Goal: Information Seeking & Learning: Find specific fact

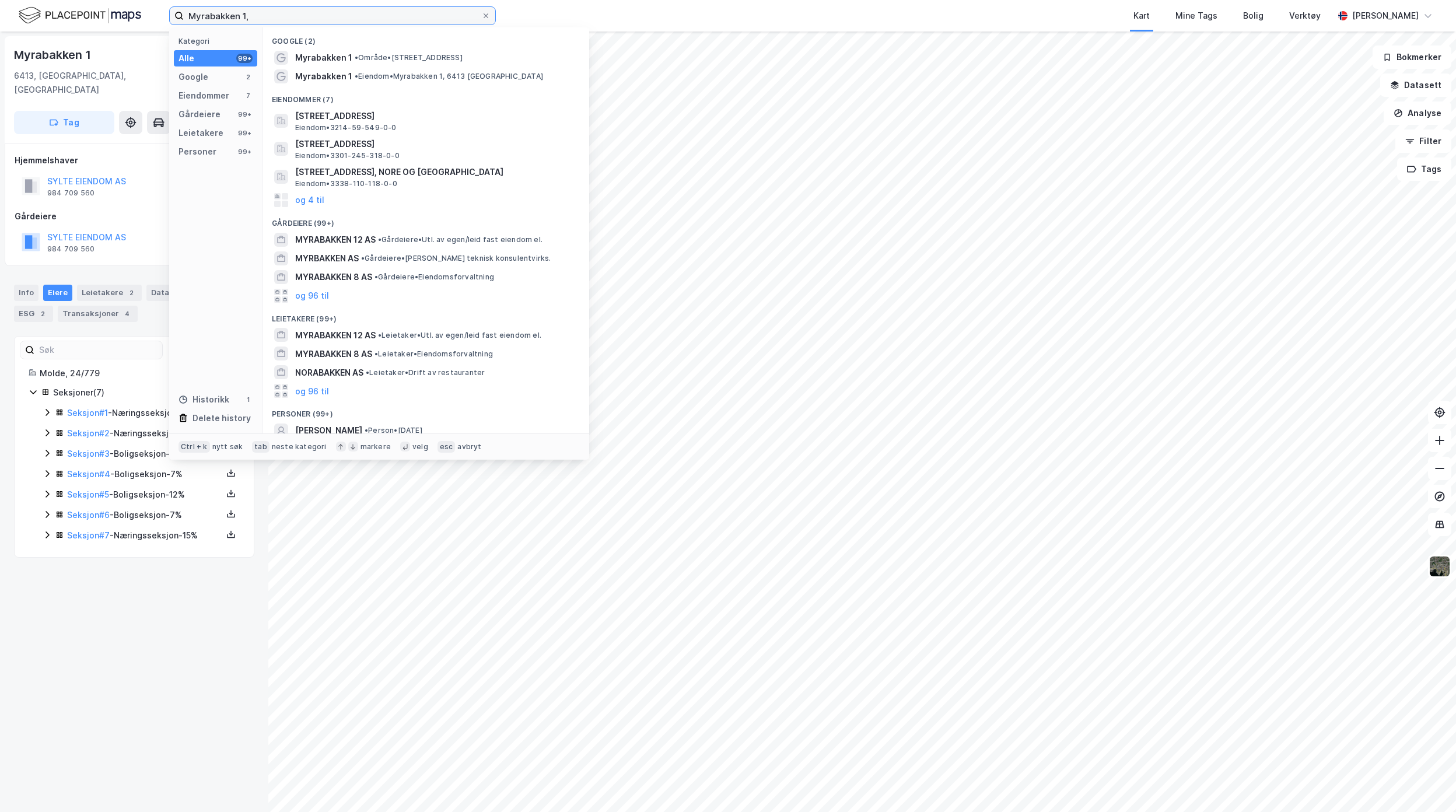
drag, startPoint x: 288, startPoint y: 15, endPoint x: 141, endPoint y: 12, distance: 147.0
click at [141, 12] on div "Myrabakken 1, Kategori Alle 99+ Google 2 Eiendommer 7 Gårdeiere 99+ Leietakere …" at bounding box center [728, 15] width 1456 height 32
click at [276, 17] on input "Myrabakken 1," at bounding box center [333, 15] width 298 height 18
click at [278, 15] on input "Myrabakken 1," at bounding box center [333, 15] width 298 height 18
drag, startPoint x: 279, startPoint y: 16, endPoint x: 122, endPoint y: 16, distance: 157.0
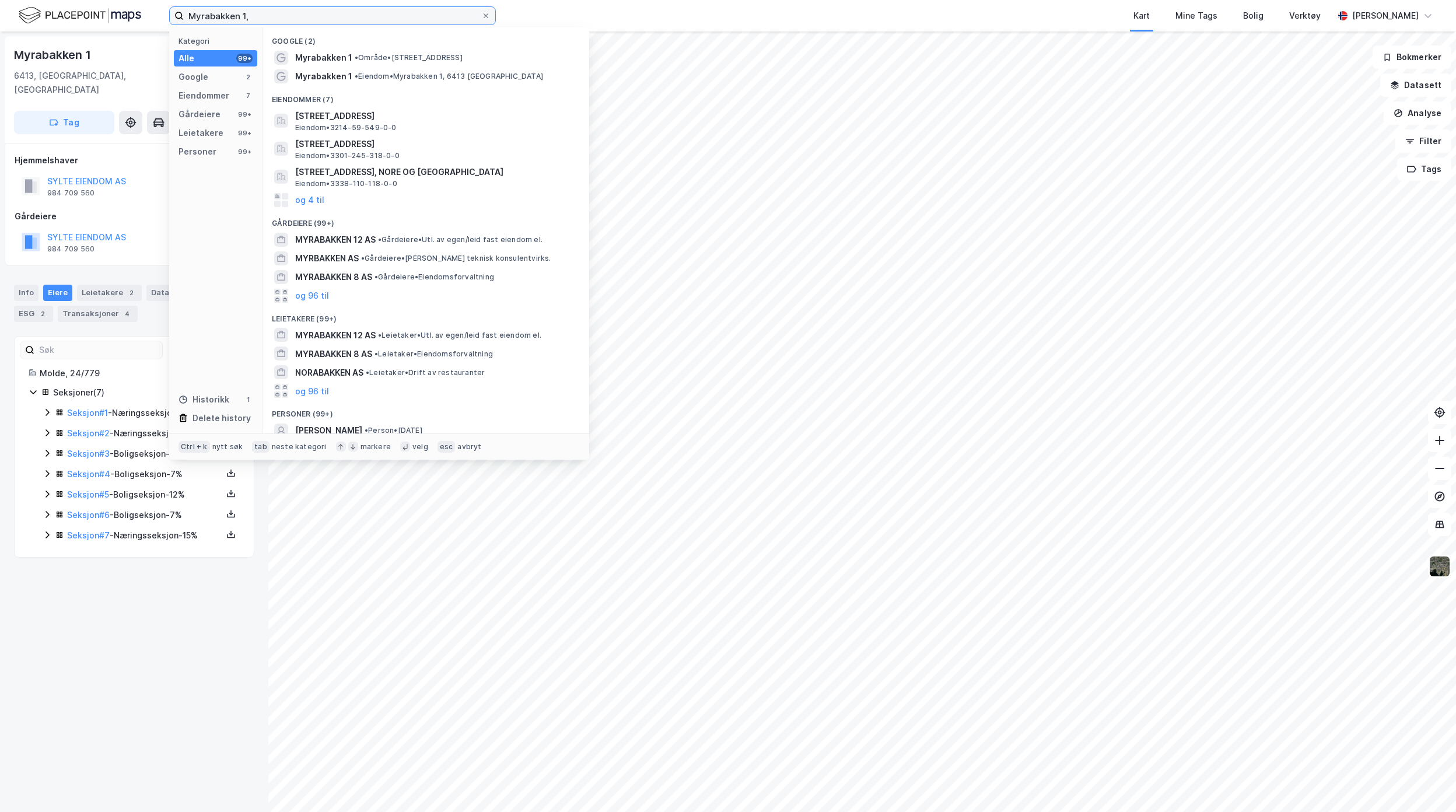
click at [122, 16] on div "Myrabakken 1, Kategori Alle 99+ Google 2 Eiendommer 7 Gårdeiere 99+ Leietakere …" at bounding box center [728, 15] width 1456 height 32
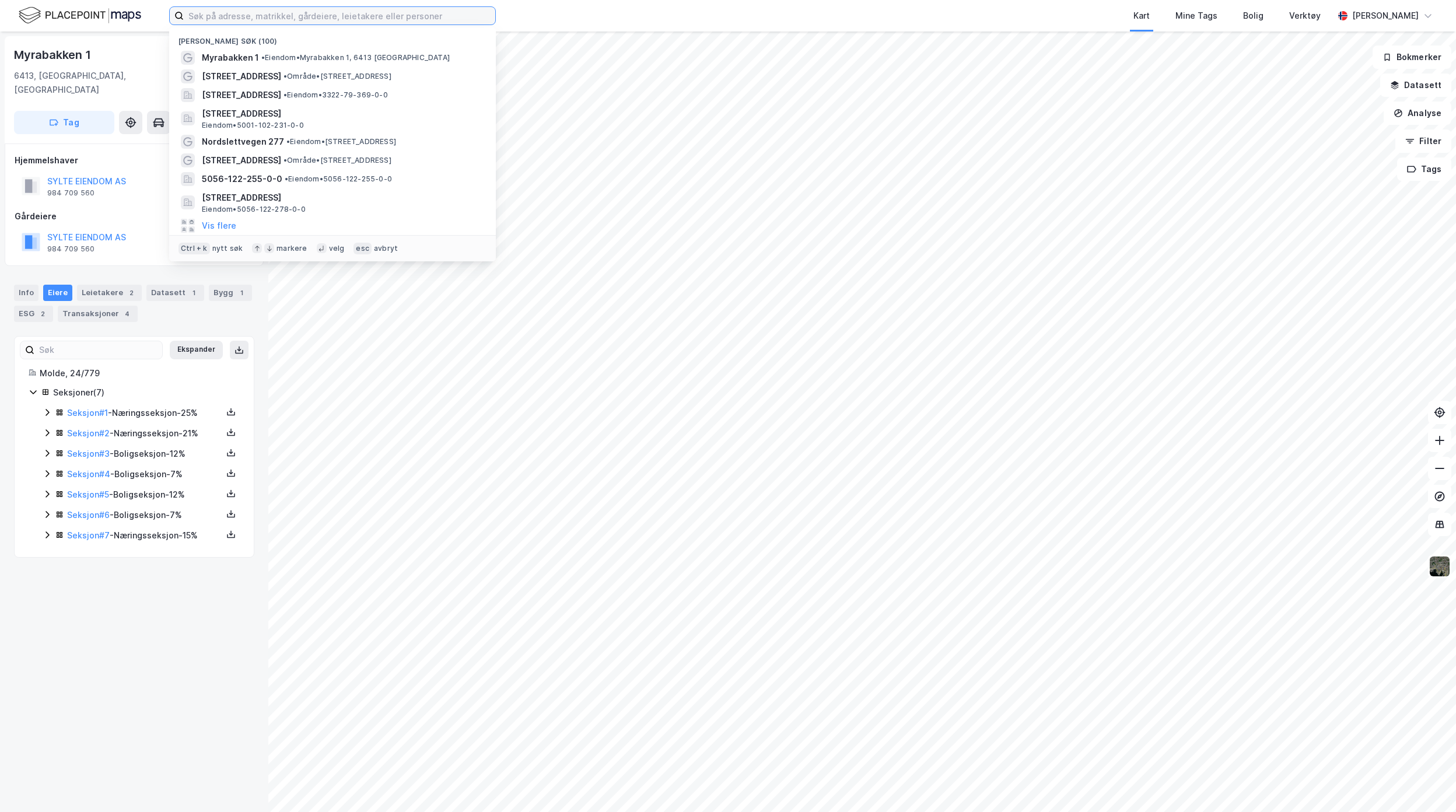
paste input "Grytesvegen 171 A"
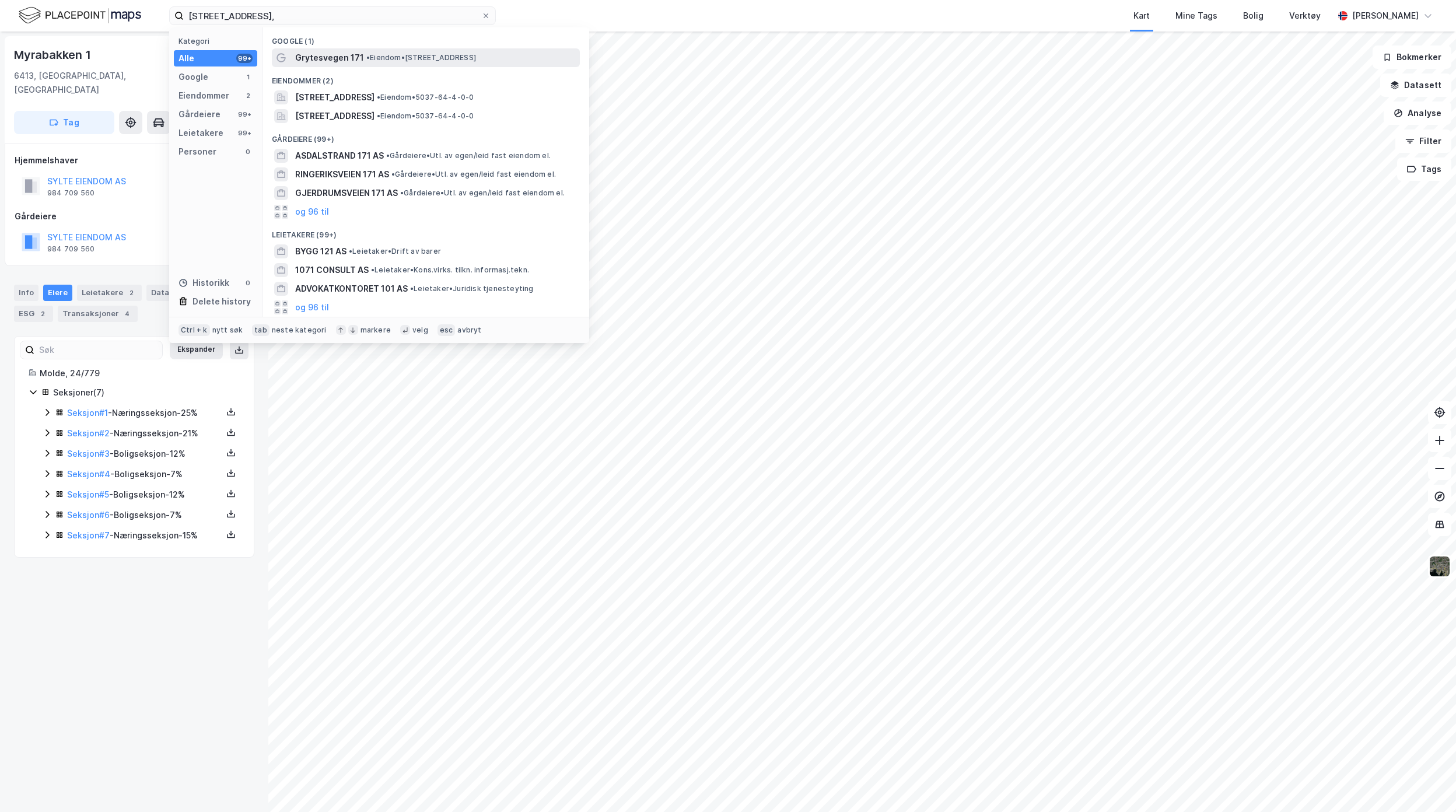
click at [449, 59] on span "• Eiendom • [STREET_ADDRESS]" at bounding box center [421, 58] width 110 height 9
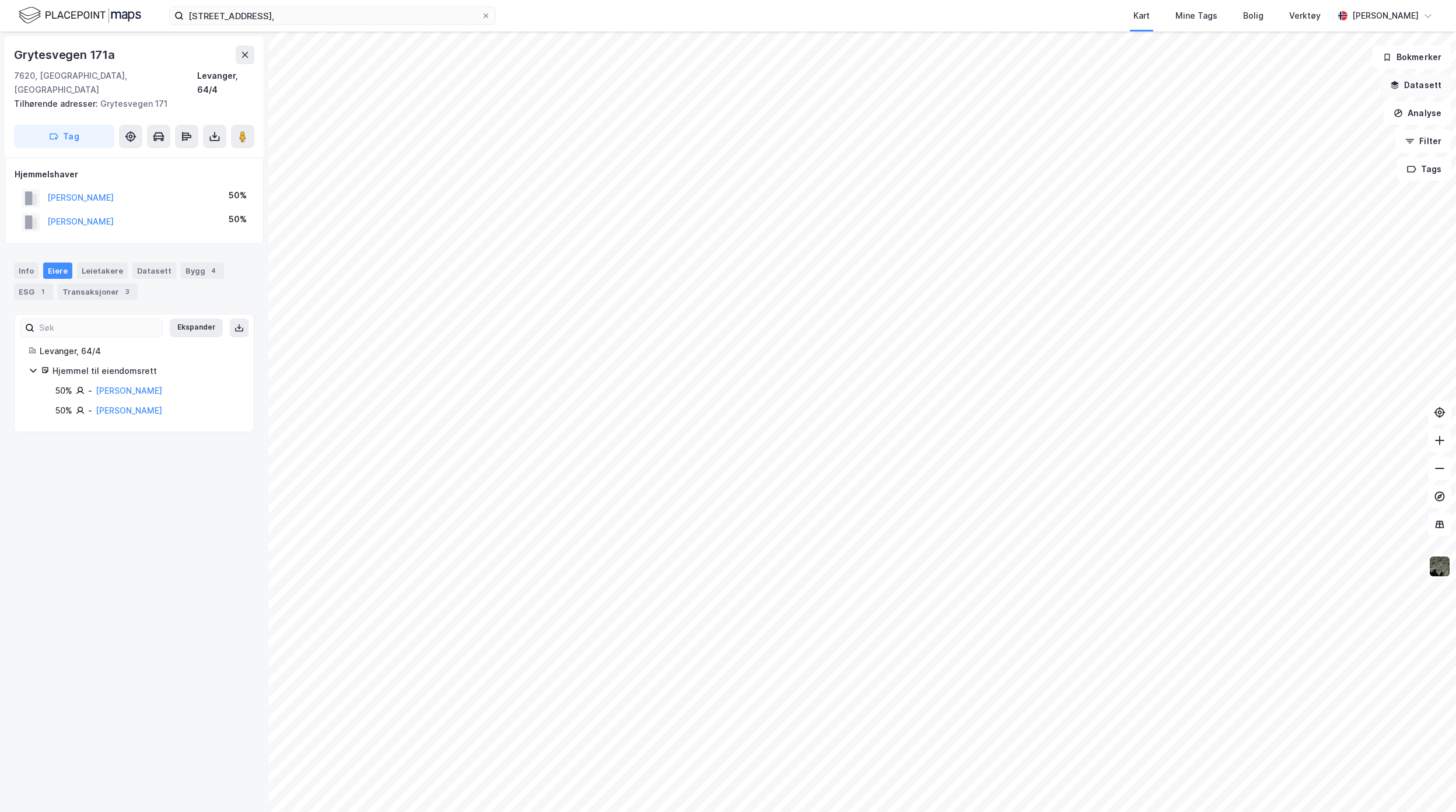
click at [1405, 87] on button "Datasett" at bounding box center [1416, 85] width 71 height 23
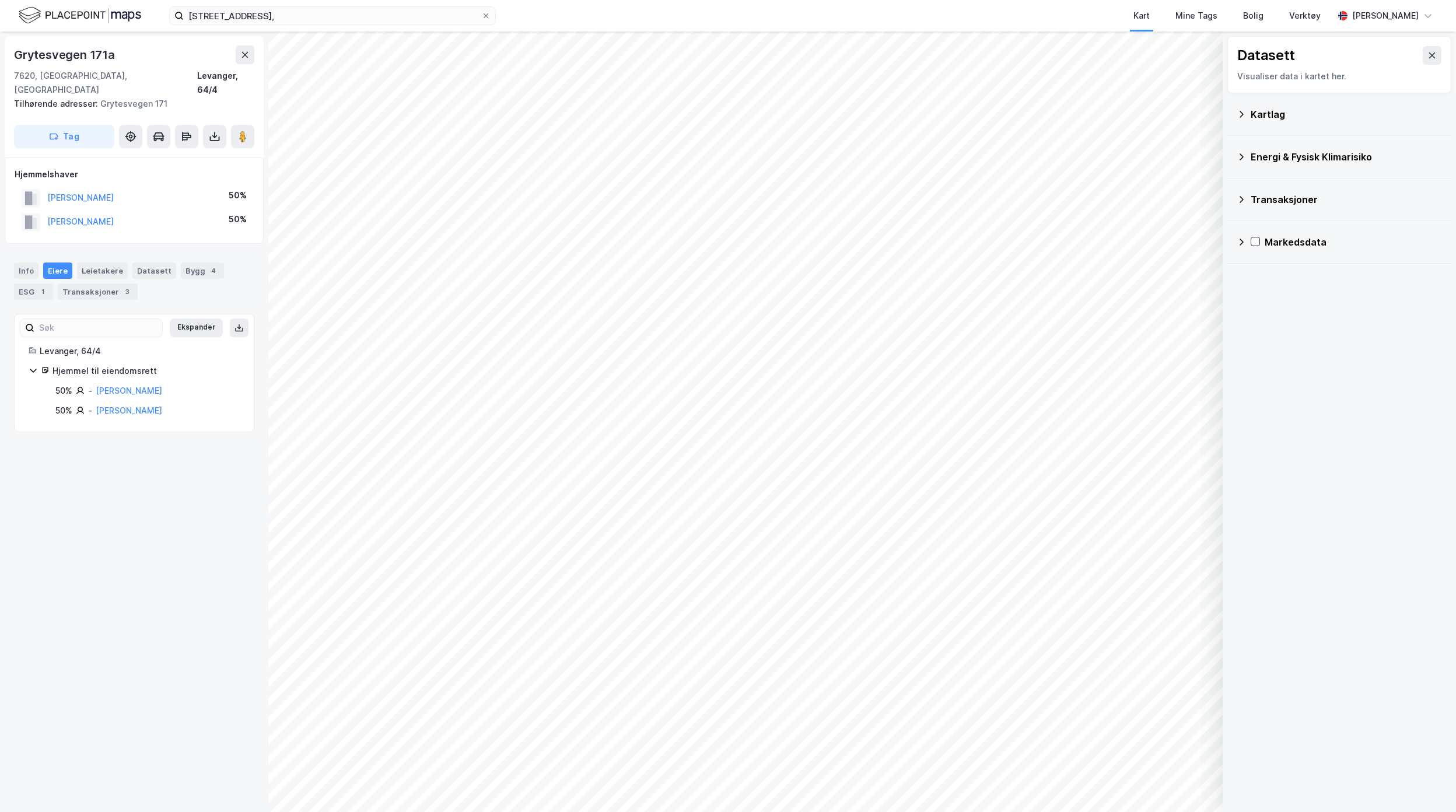
click at [1272, 114] on div "Kartlag" at bounding box center [1346, 114] width 191 height 14
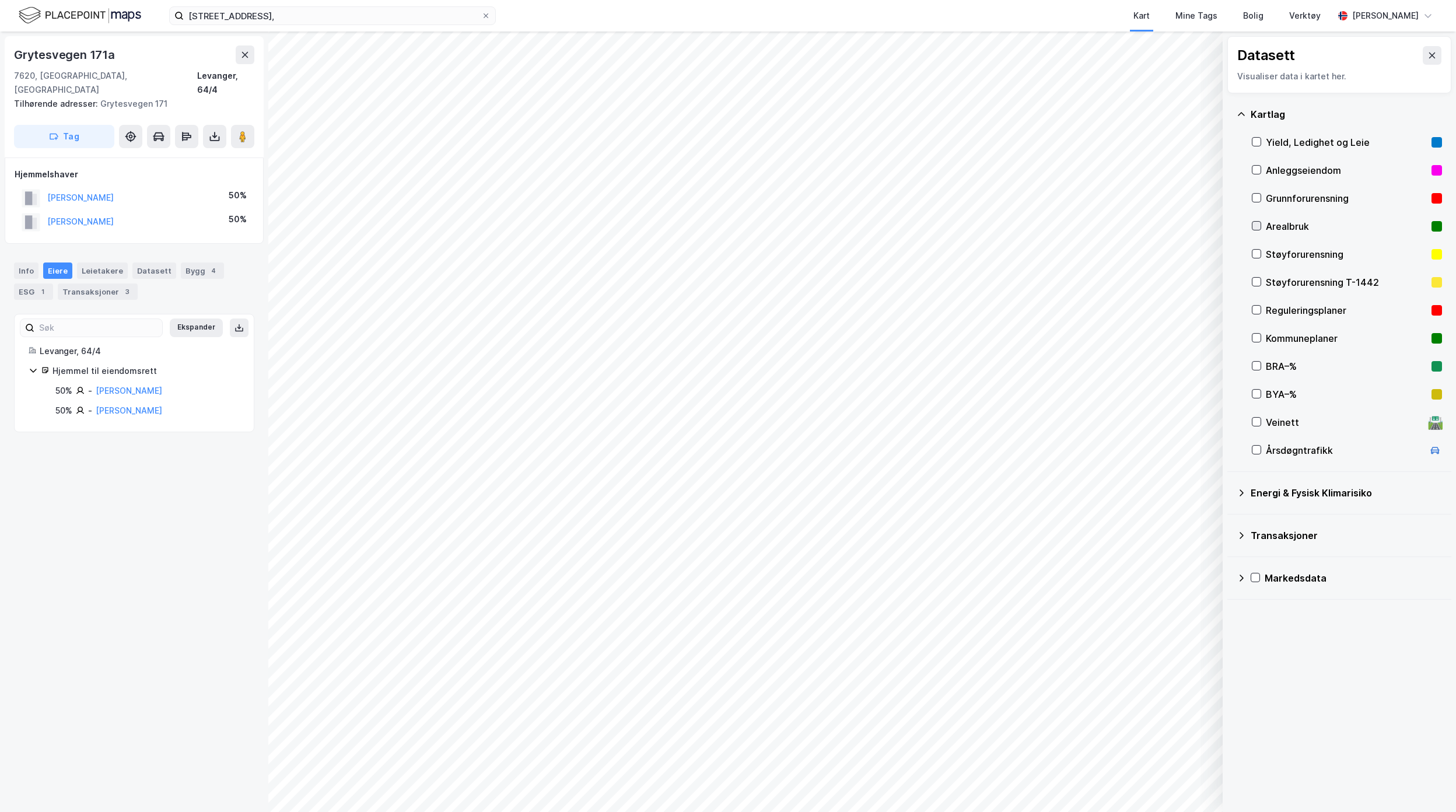
click at [1259, 227] on icon at bounding box center [1256, 226] width 9 height 9
drag, startPoint x: 283, startPoint y: 12, endPoint x: 132, endPoint y: 11, distance: 151.0
click at [134, 11] on div "Grytesvegen 171, Kart Mine Tags Bolig Verktøy [PERSON_NAME]" at bounding box center [728, 15] width 1456 height 32
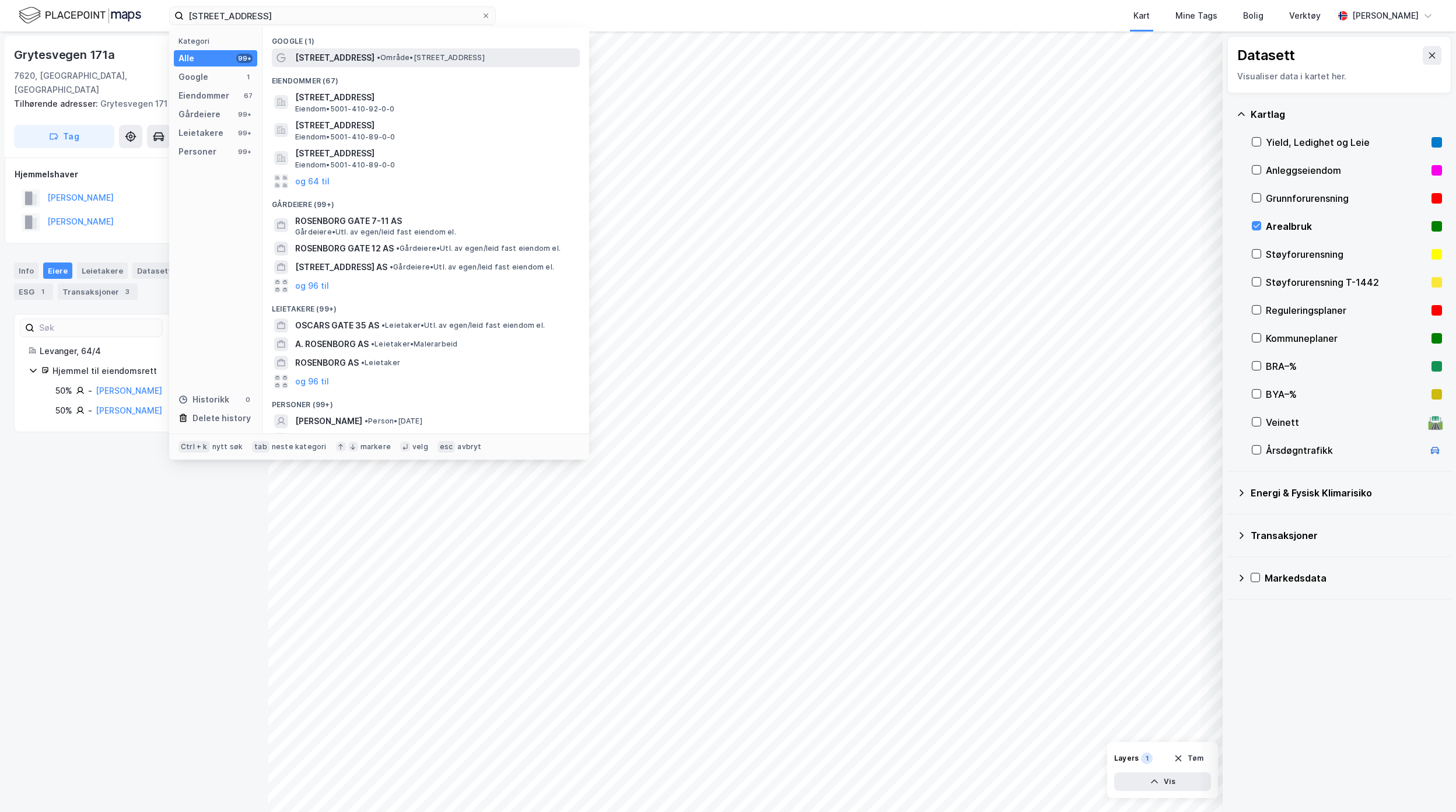
click at [397, 55] on span "• Område • [STREET_ADDRESS]" at bounding box center [430, 58] width 108 height 9
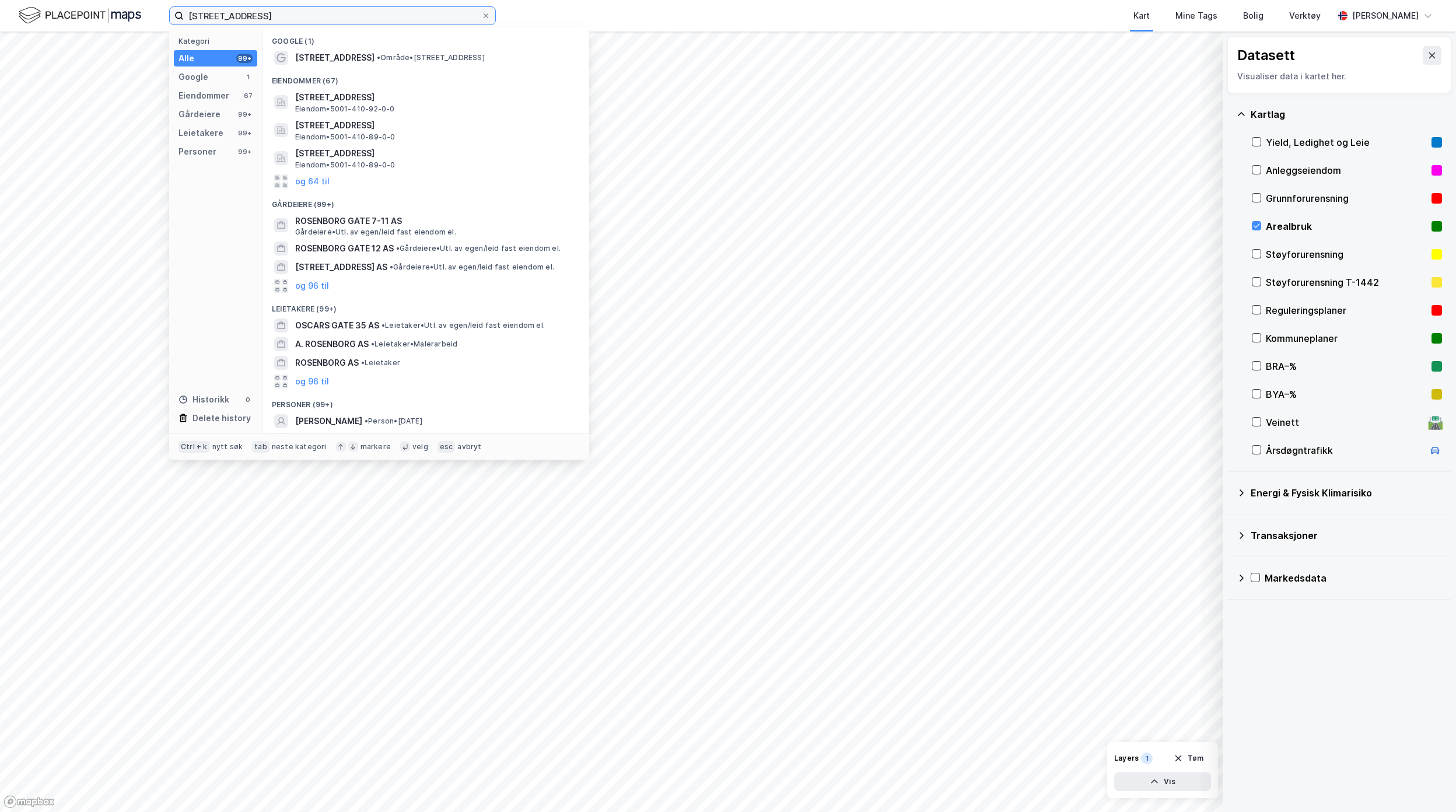
click at [329, 15] on input "[STREET_ADDRESS]" at bounding box center [333, 15] width 298 height 18
click at [327, 55] on span "[STREET_ADDRESS]" at bounding box center [335, 58] width 80 height 14
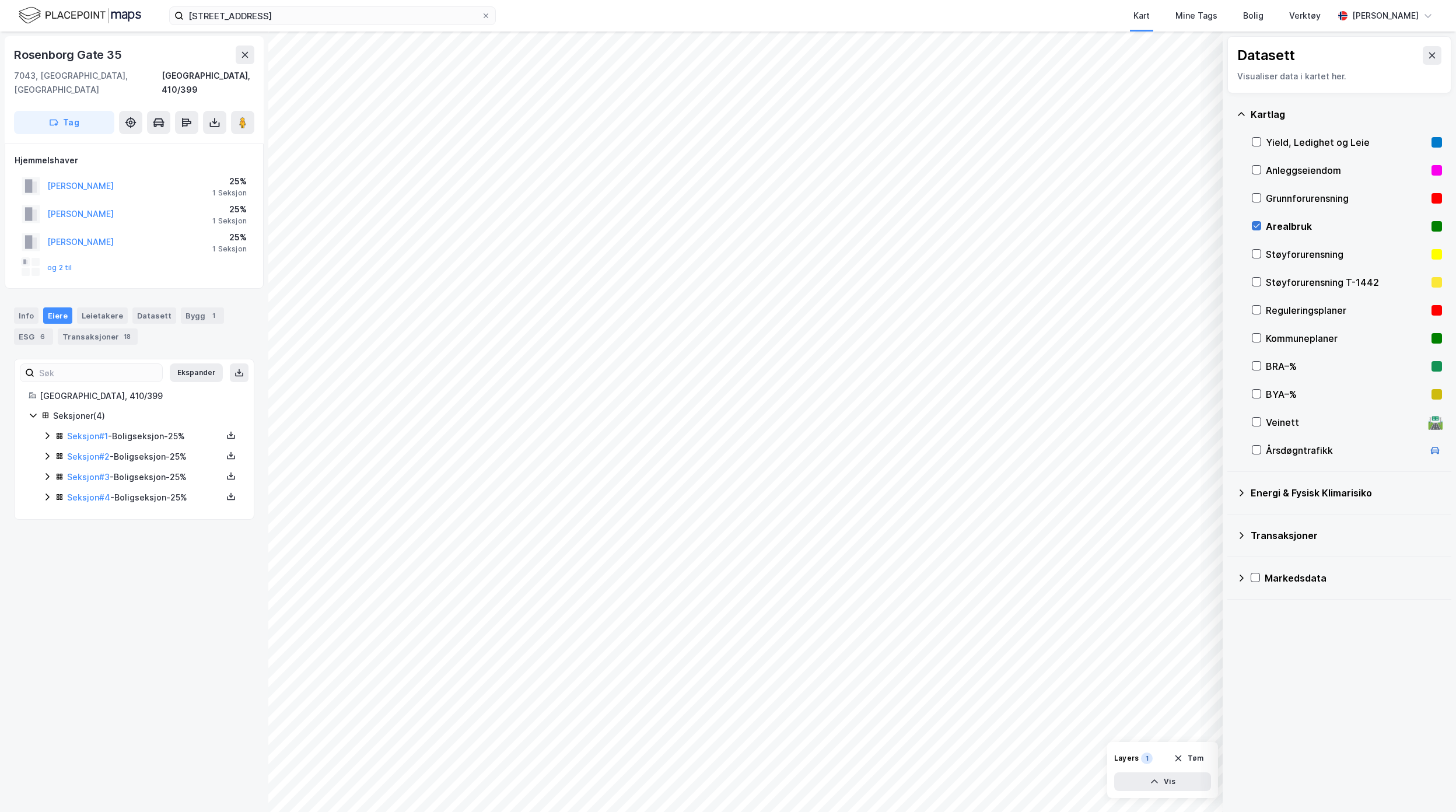
click at [1256, 227] on icon at bounding box center [1256, 226] width 9 height 9
click at [245, 117] on image at bounding box center [242, 122] width 7 height 12
click at [101, 492] on link "Seksjon # 4" at bounding box center [89, 496] width 43 height 10
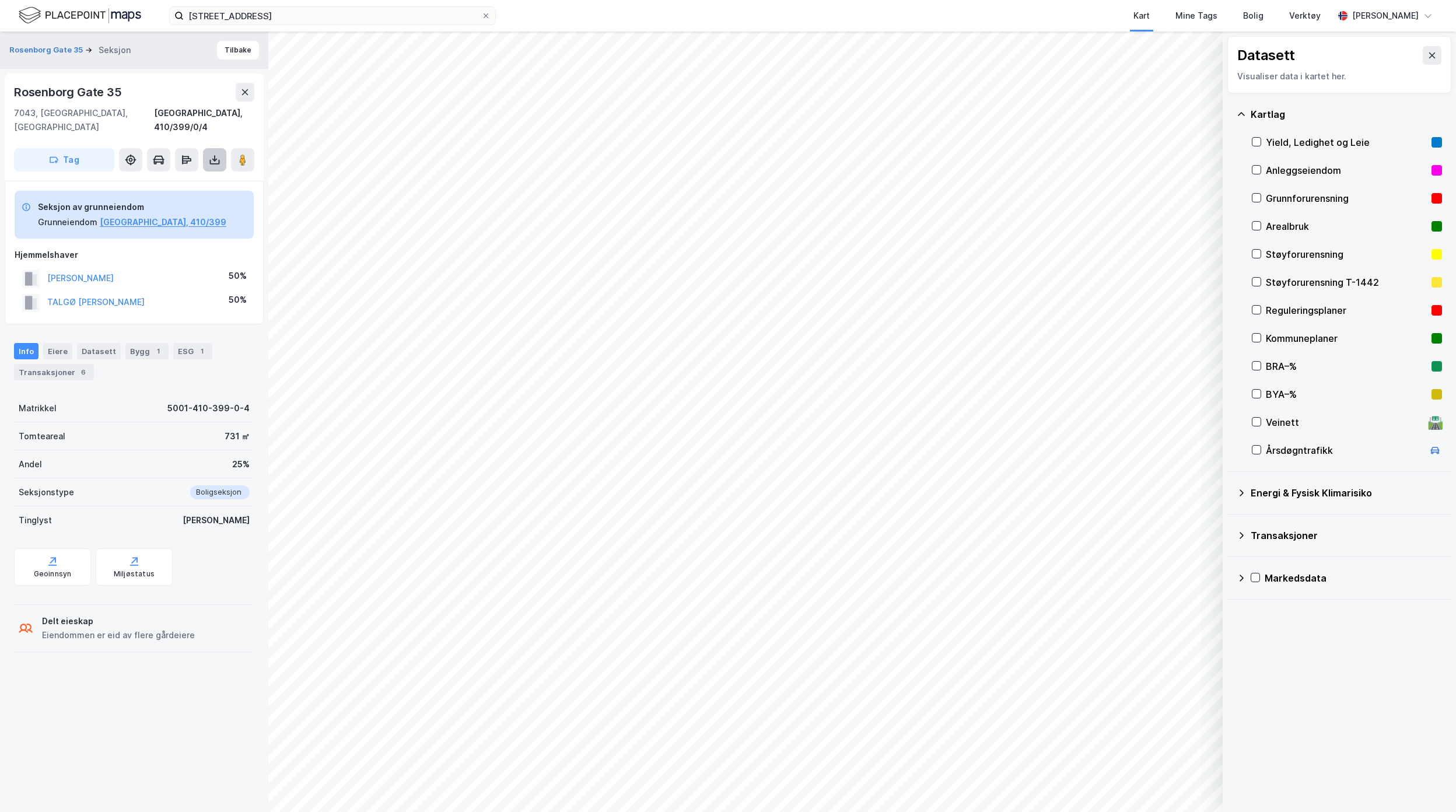
click at [209, 154] on icon at bounding box center [214, 159] width 12 height 12
click at [201, 174] on div "Last ned grunnbok" at bounding box center [164, 183] width 125 height 19
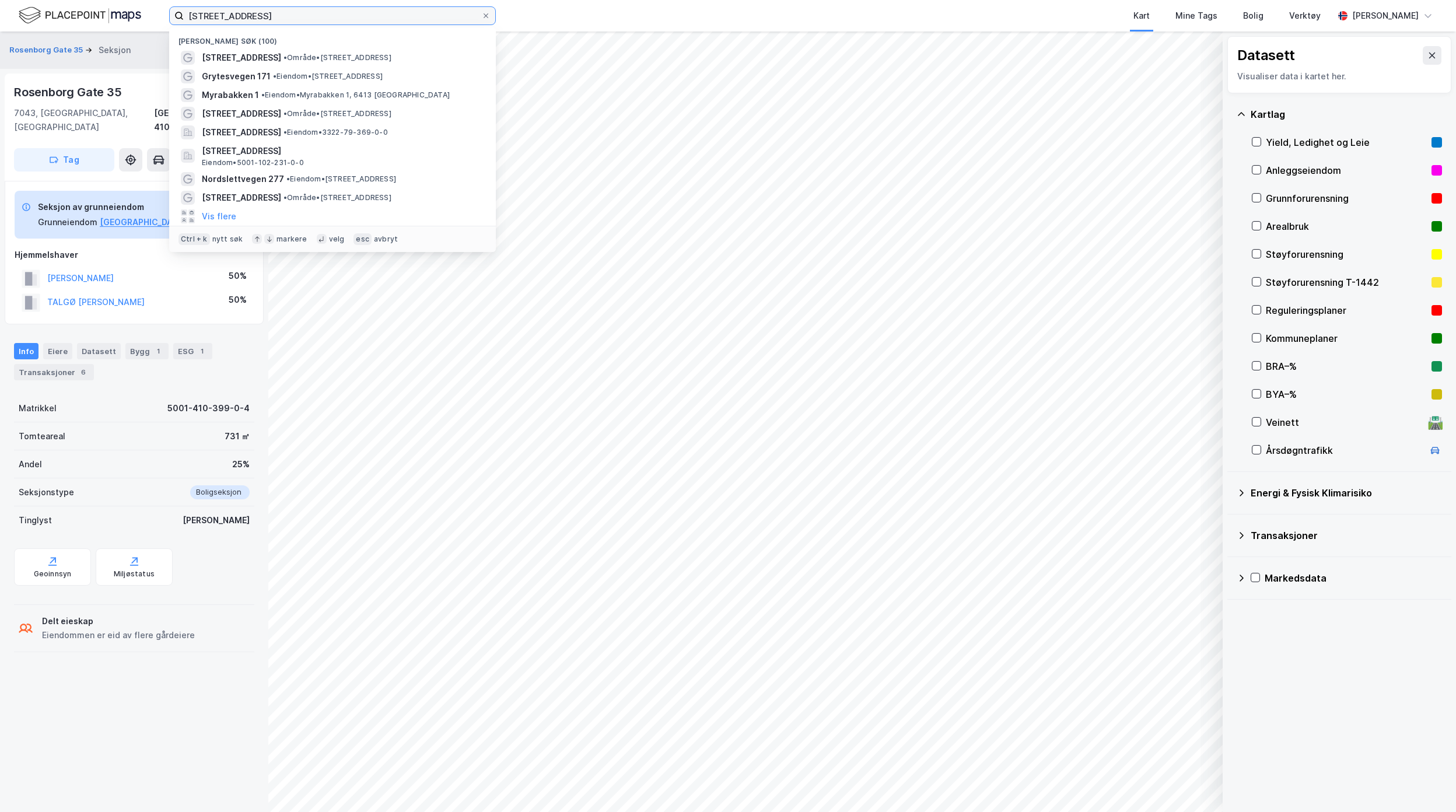
drag, startPoint x: 357, startPoint y: 19, endPoint x: 158, endPoint y: 11, distance: 199.2
click at [160, 9] on div "[STREET_ADDRESS] • Område • [STREET_ADDRESS] • Eiendom • [STREET_ADDRESS] • Eie…" at bounding box center [728, 15] width 1456 height 32
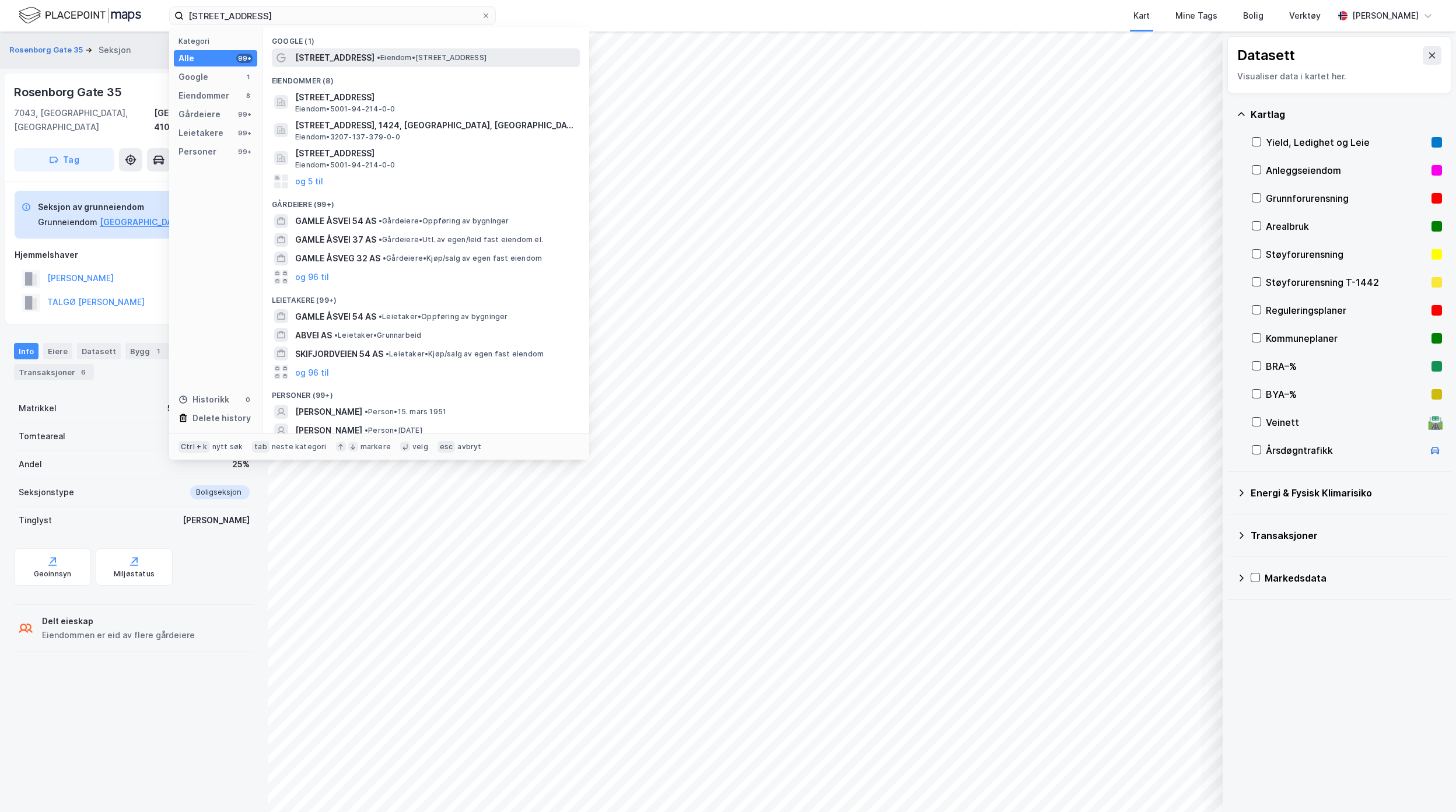
click at [377, 53] on span "•" at bounding box center [378, 57] width 4 height 9
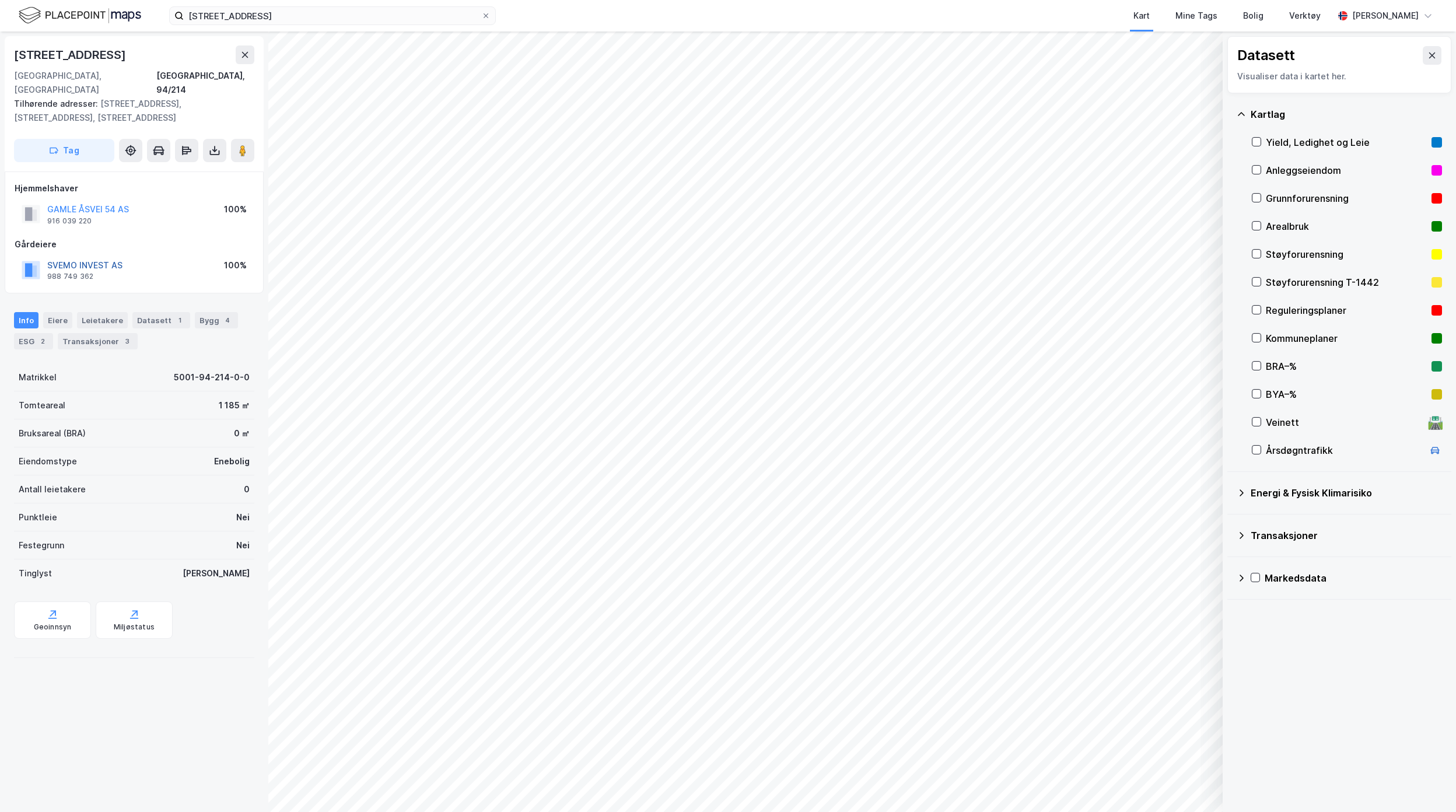
click at [0, 0] on button "SVEMO INVEST AS" at bounding box center [0, 0] width 0 height 0
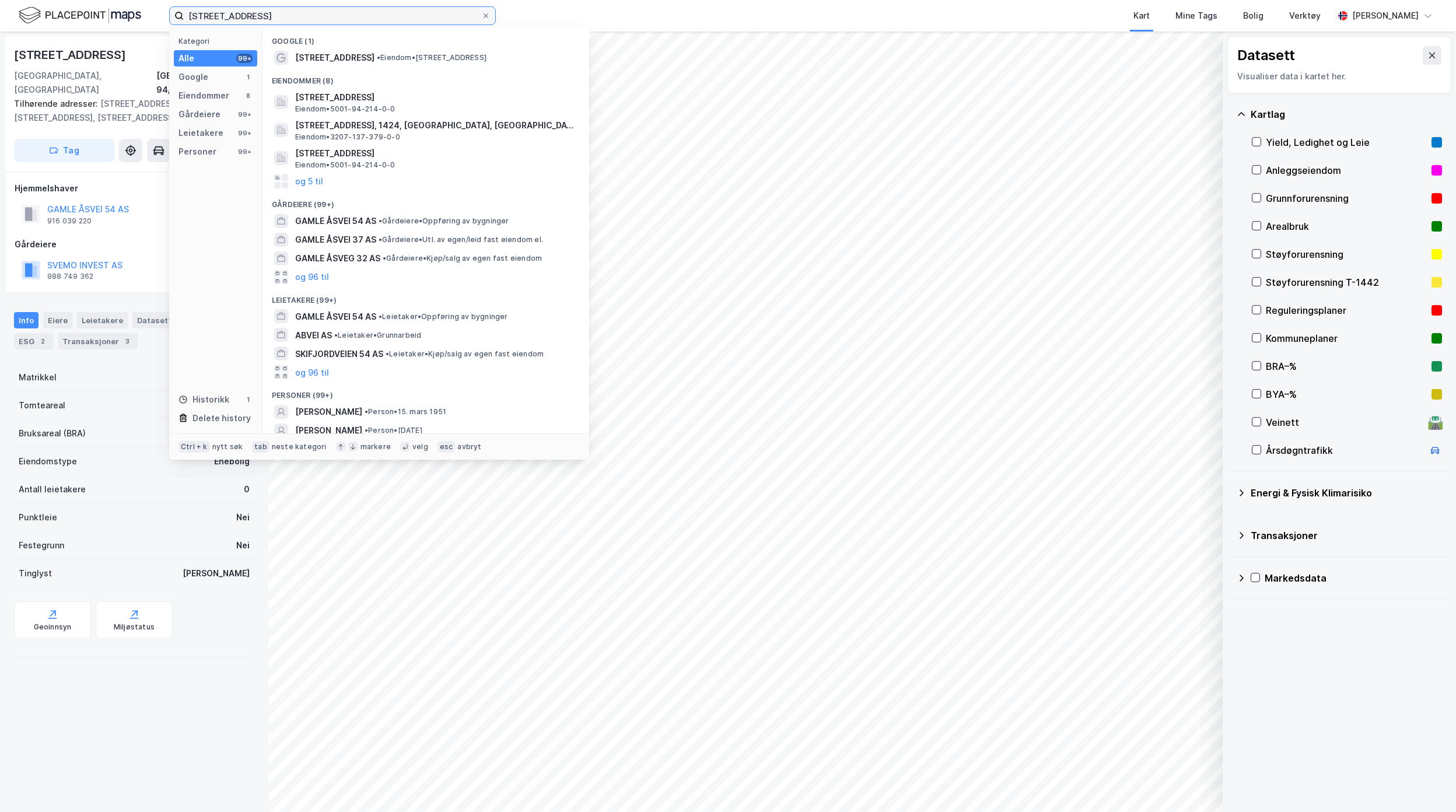
drag, startPoint x: 195, startPoint y: 5, endPoint x: 106, endPoint y: 1, distance: 89.1
click at [108, 1] on div "[STREET_ADDRESS] Kategori Alle 99+ Google 1 Eiendommer 8 Gårdeiere 99+ Leietake…" at bounding box center [728, 15] width 1456 height 32
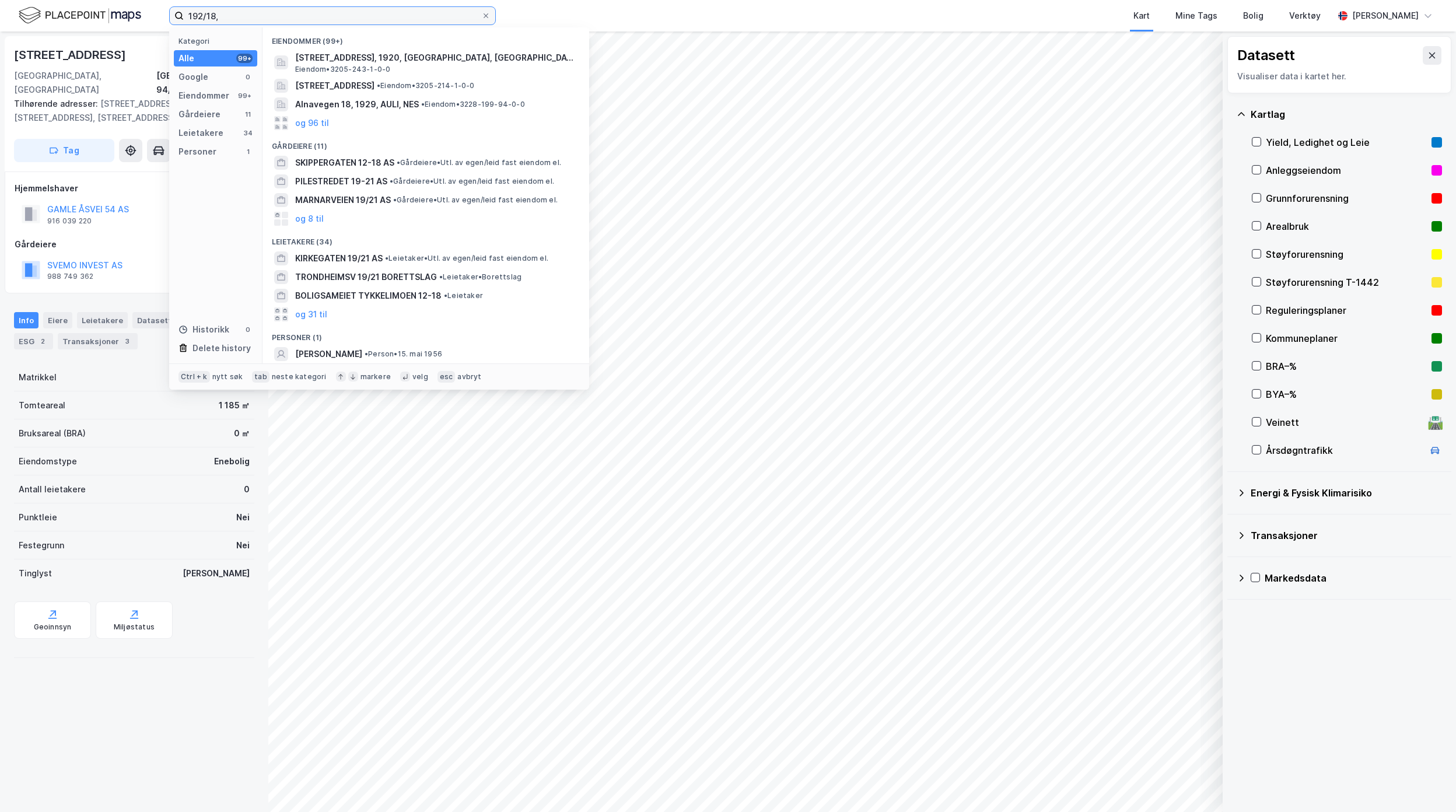
click at [320, 15] on input "192/18," at bounding box center [333, 15] width 298 height 18
type input "192/18, hole"
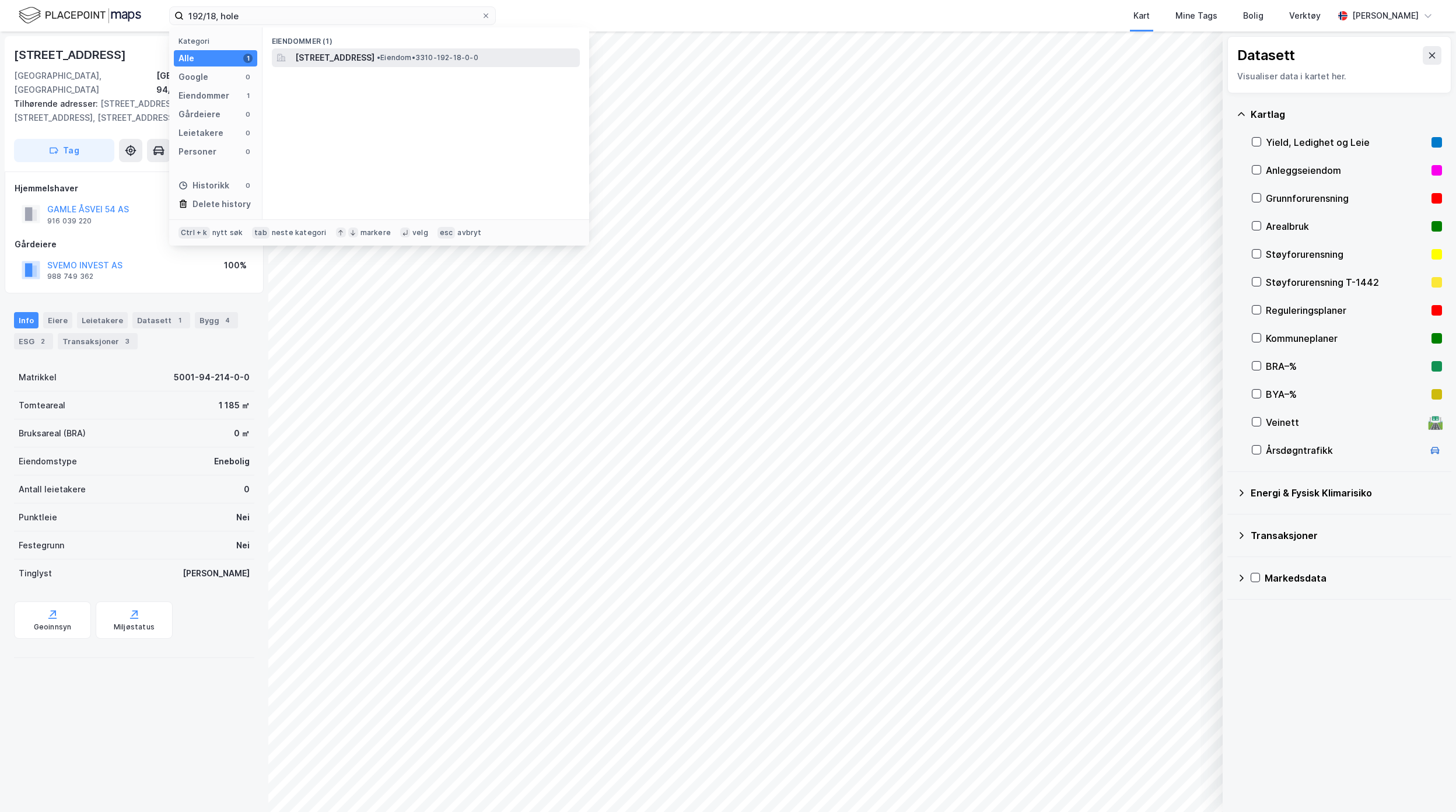
click at [329, 55] on span "[STREET_ADDRESS]" at bounding box center [335, 58] width 80 height 14
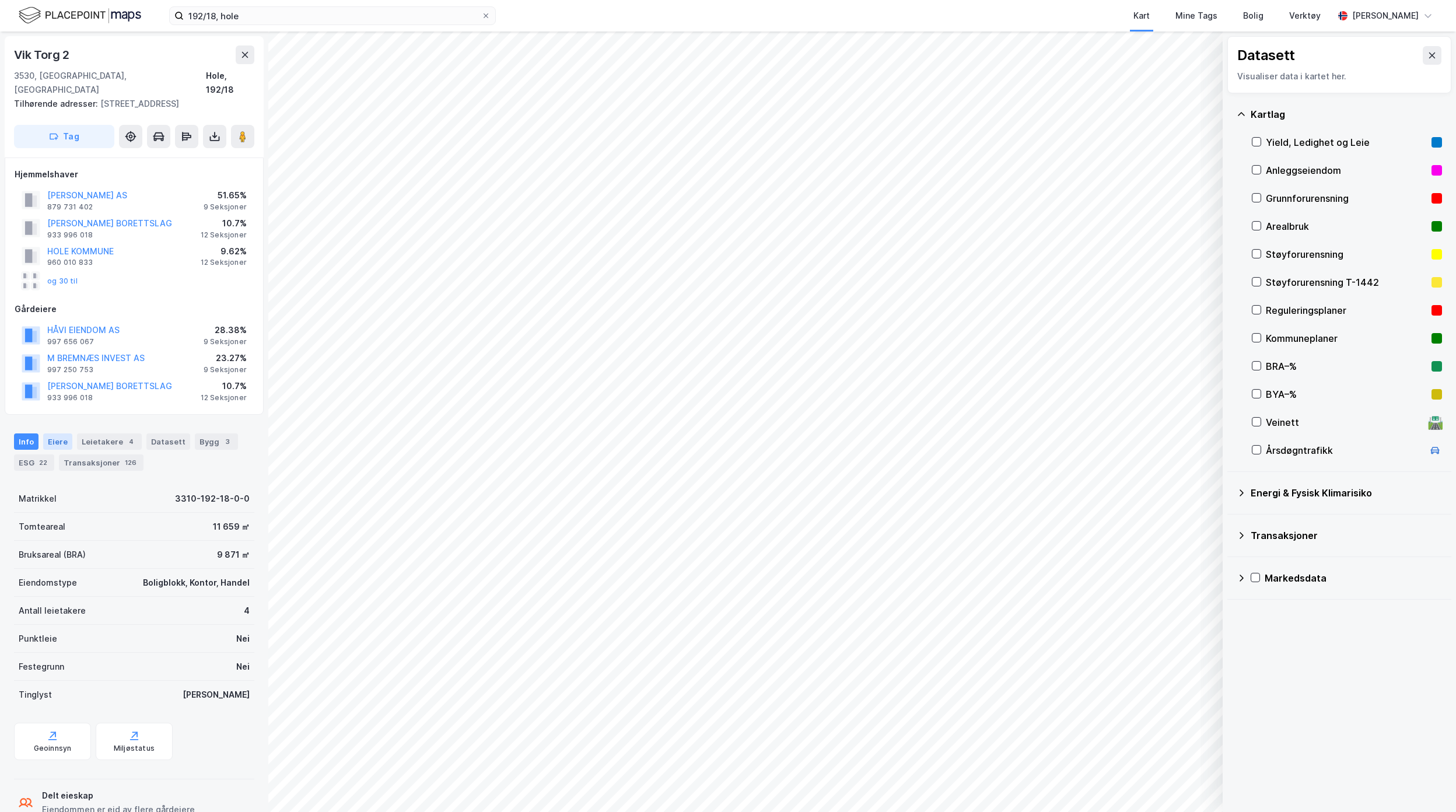
click at [61, 433] on div "Eiere" at bounding box center [58, 441] width 29 height 16
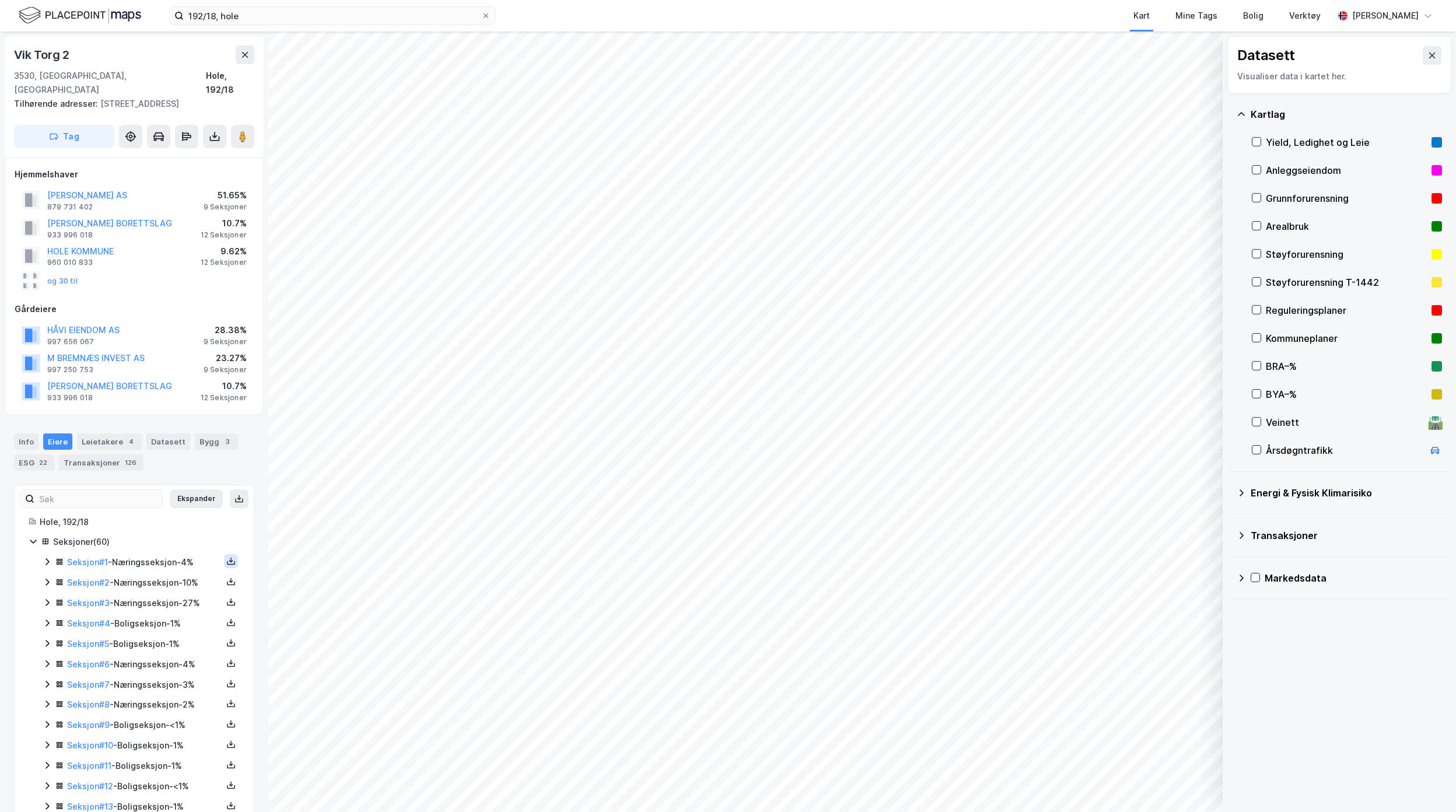
click at [227, 556] on icon at bounding box center [231, 561] width 9 height 9
click at [169, 519] on div "Grunnbok" at bounding box center [160, 526] width 39 height 14
drag, startPoint x: 269, startPoint y: 23, endPoint x: 126, endPoint y: 21, distance: 143.0
click at [129, 8] on div "192/18, hole Kart Mine Tags Bolig Verktøy [PERSON_NAME]" at bounding box center [728, 15] width 1456 height 32
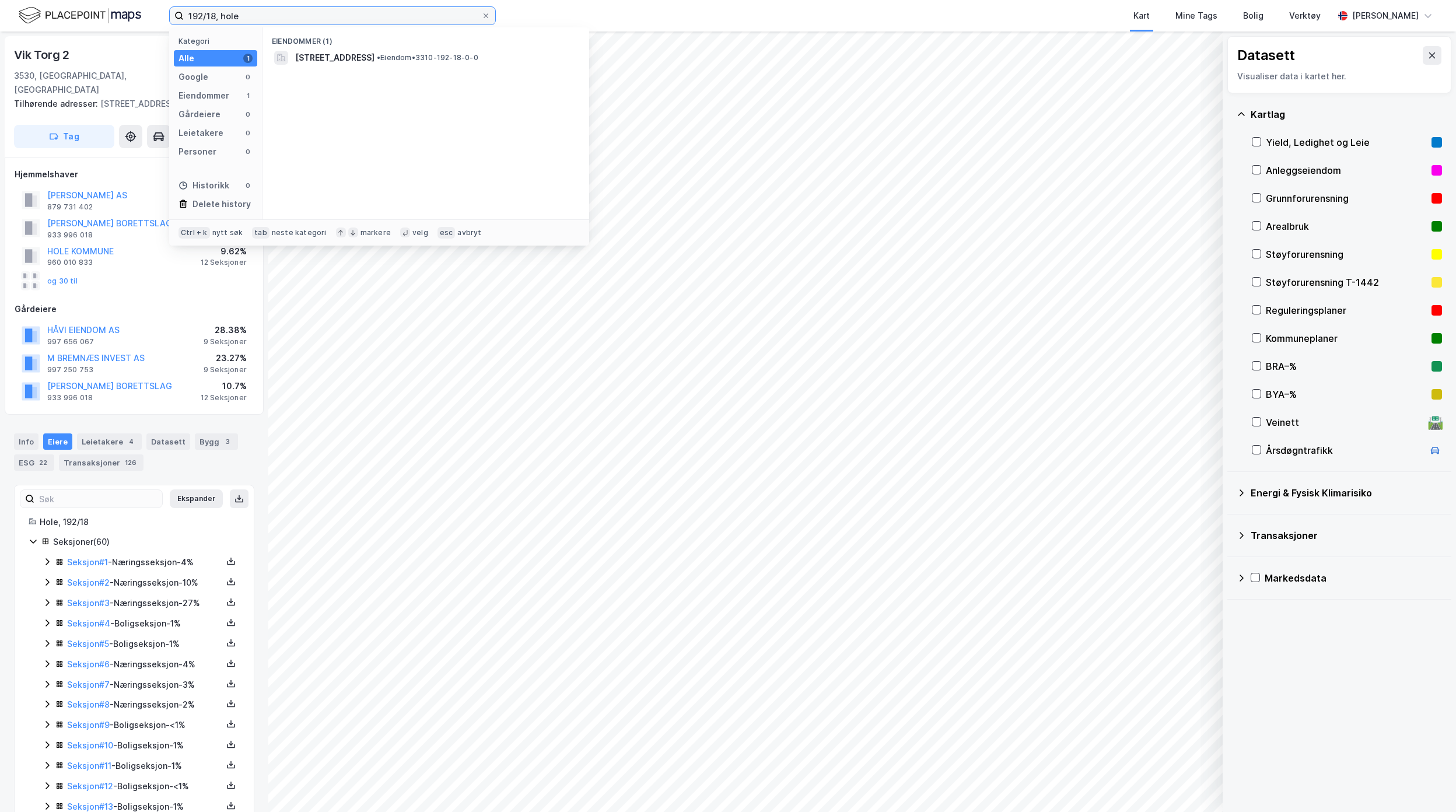
drag, startPoint x: 275, startPoint y: 15, endPoint x: 120, endPoint y: 13, distance: 155.0
click at [120, 13] on div "192/18, hole Kategori Alle 1 Google 0 Eiendommer 1 Gårdeiere 0 Leietakere 0 Per…" at bounding box center [728, 15] width 1456 height 32
click at [350, 23] on input "192/18, hole" at bounding box center [333, 15] width 298 height 18
drag, startPoint x: 340, startPoint y: 22, endPoint x: -72, endPoint y: 3, distance: 412.4
click at [0, 3] on html "192/18, hole Kategori Alle 1 Google 0 Eiendommer 1 Gårdeiere 0 Leietakere 0 Per…" at bounding box center [728, 406] width 1456 height 812
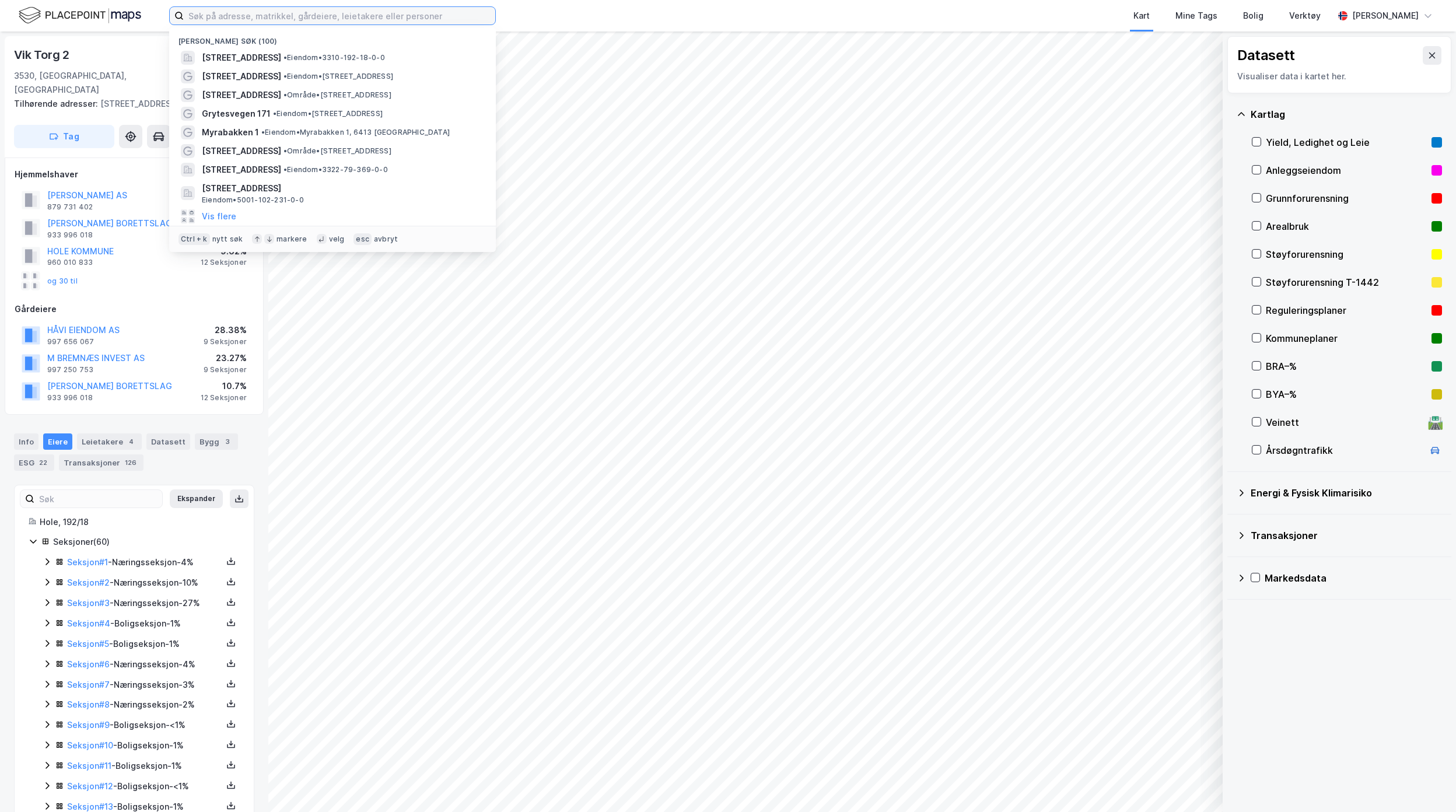
click at [217, 19] on input at bounding box center [340, 15] width 312 height 18
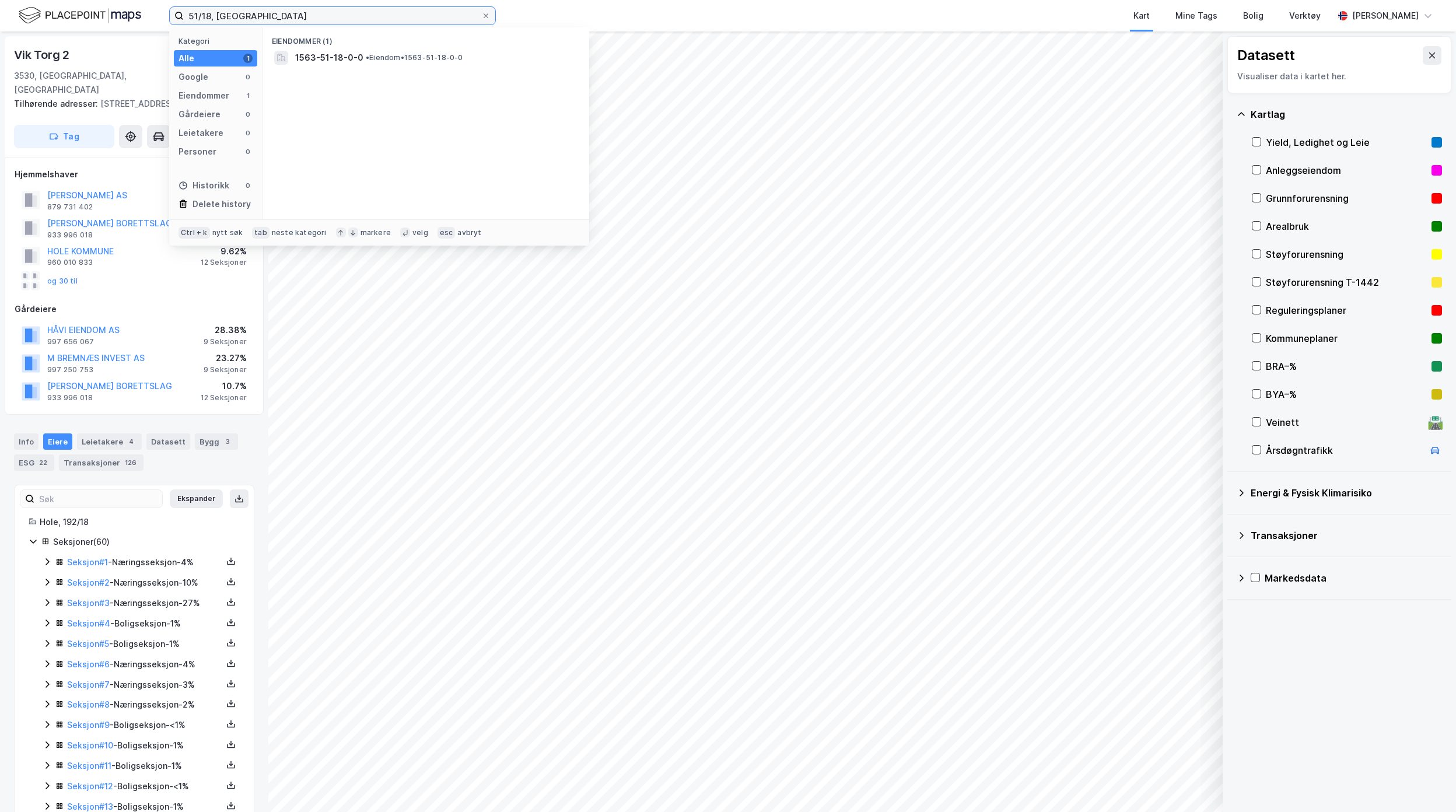
click at [206, 15] on input "51/18, [GEOGRAPHIC_DATA]" at bounding box center [333, 15] width 298 height 18
click at [306, 16] on input "51/318, [GEOGRAPHIC_DATA]" at bounding box center [333, 15] width 298 height 18
type input "51/318, [GEOGRAPHIC_DATA]"
click at [398, 60] on span "[STREET_ADDRESS]" at bounding box center [436, 58] width 280 height 14
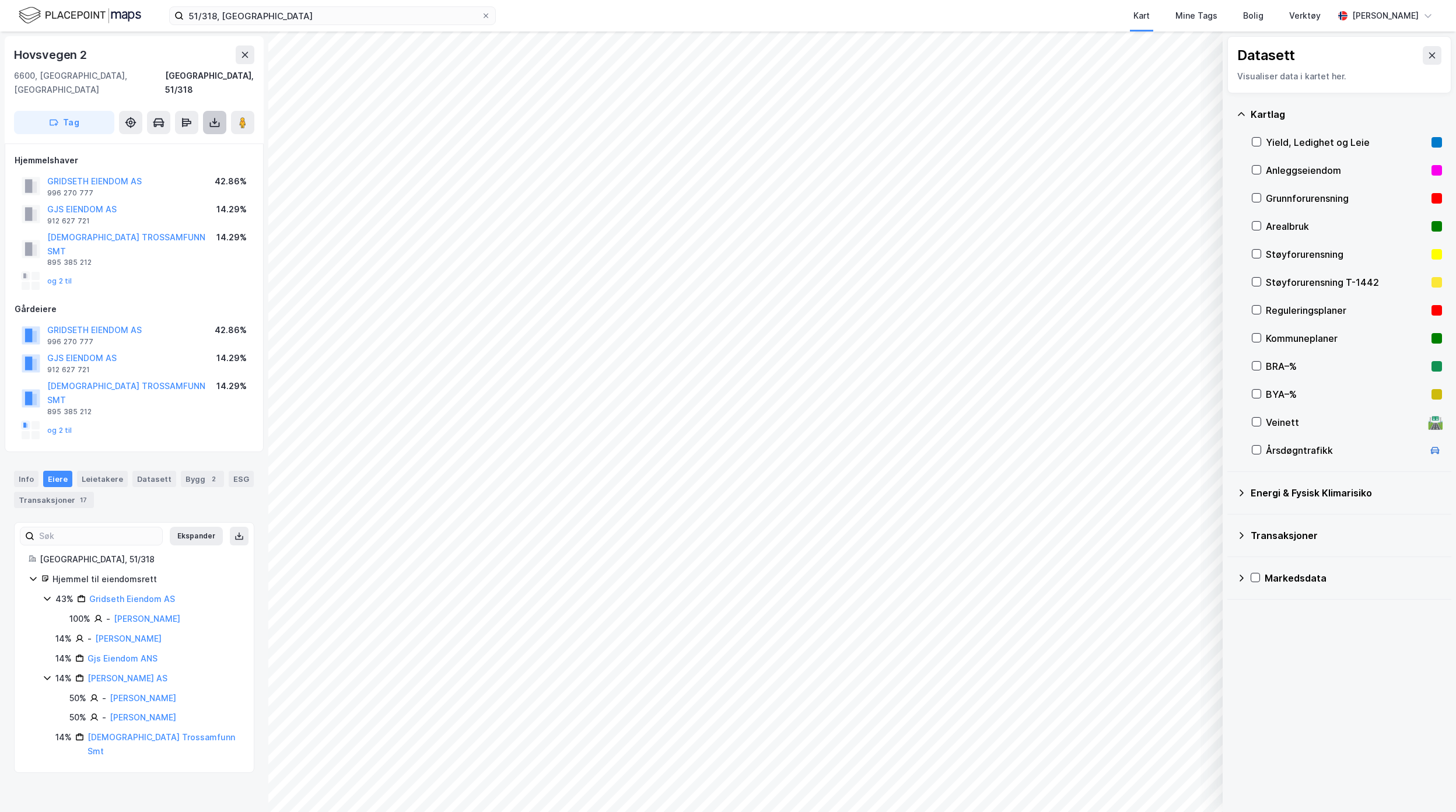
click at [217, 111] on button at bounding box center [214, 122] width 23 height 23
click at [188, 141] on div "Last ned grunnbok" at bounding box center [156, 145] width 67 height 9
click at [243, 117] on image at bounding box center [242, 122] width 7 height 12
click at [241, 117] on image at bounding box center [242, 122] width 7 height 12
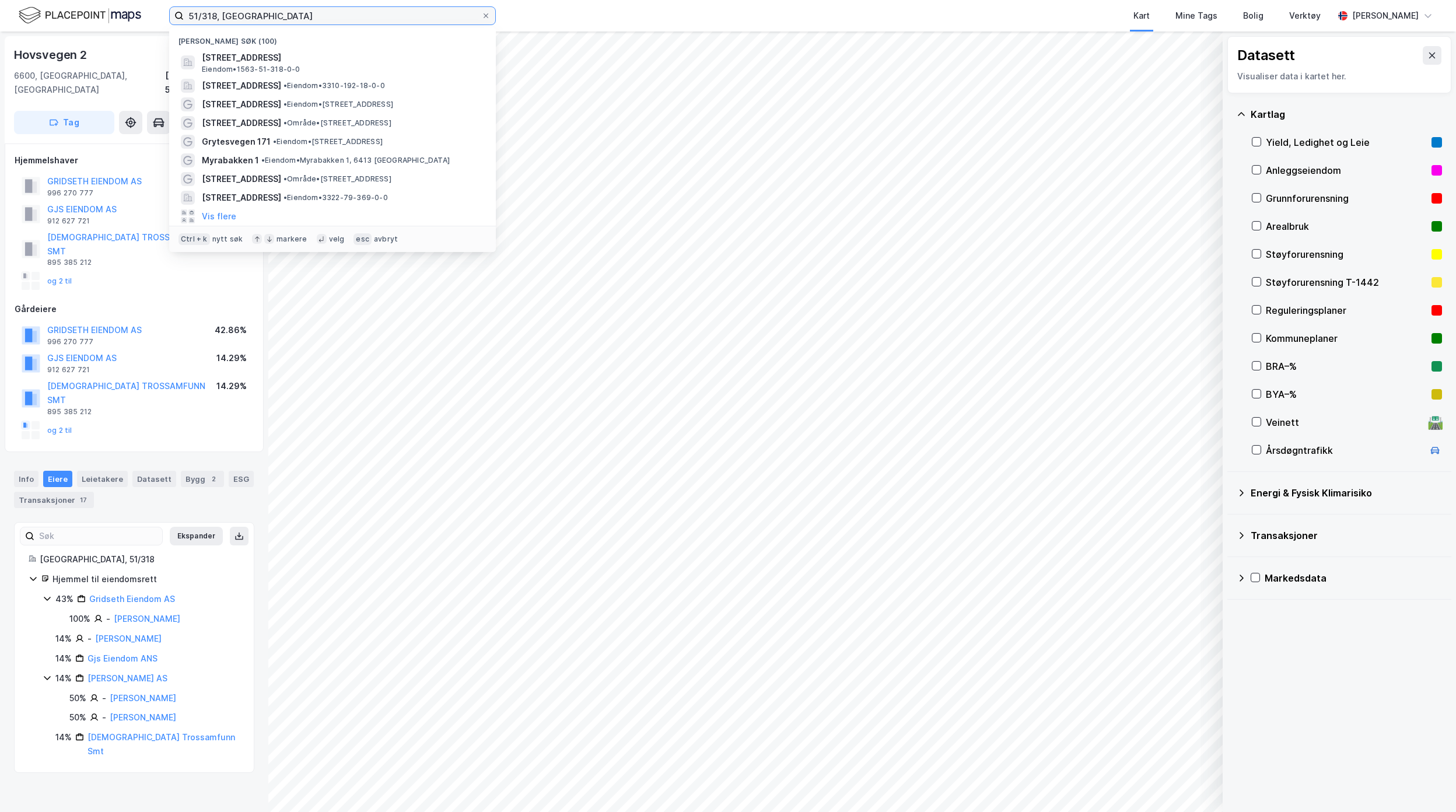
drag, startPoint x: 269, startPoint y: 19, endPoint x: 164, endPoint y: 19, distance: 105.0
click at [164, 19] on div "51/318, [PERSON_NAME] søk (100) [STREET_ADDRESS], SUNNDAL Eiendom • 1563-51-318…" at bounding box center [728, 15] width 1456 height 32
drag, startPoint x: 300, startPoint y: 19, endPoint x: 303, endPoint y: 12, distance: 7.6
click at [300, 19] on input "51/318, [GEOGRAPHIC_DATA]" at bounding box center [333, 15] width 298 height 18
drag, startPoint x: 285, startPoint y: 10, endPoint x: 70, endPoint y: 13, distance: 215.0
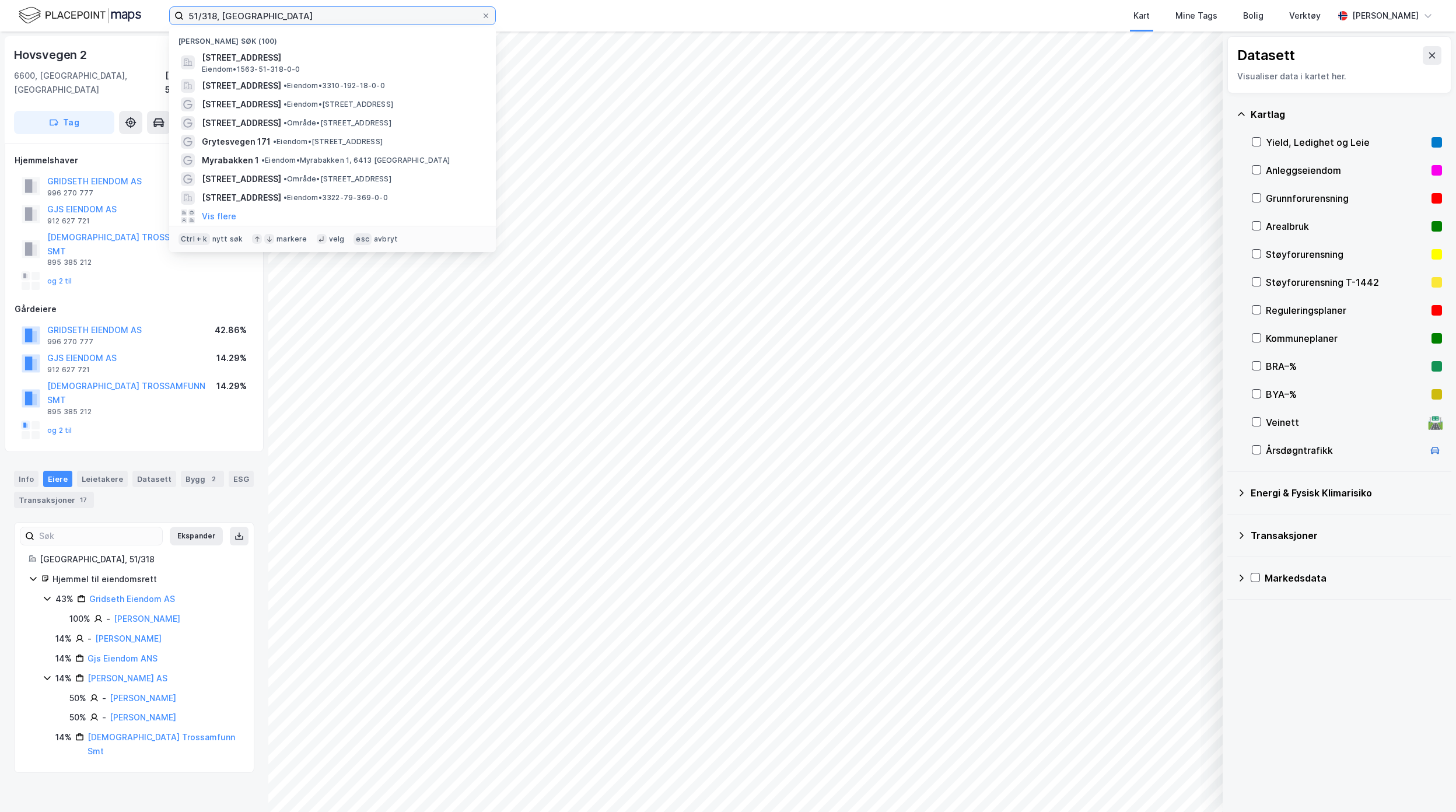
click at [71, 13] on div "51/318, [PERSON_NAME] søk (100) [STREET_ADDRESS], SUNNDAL Eiendom • 1563-51-318…" at bounding box center [728, 15] width 1456 height 32
paste input "Liavegen 47B"
type input "Liavegen 47B"
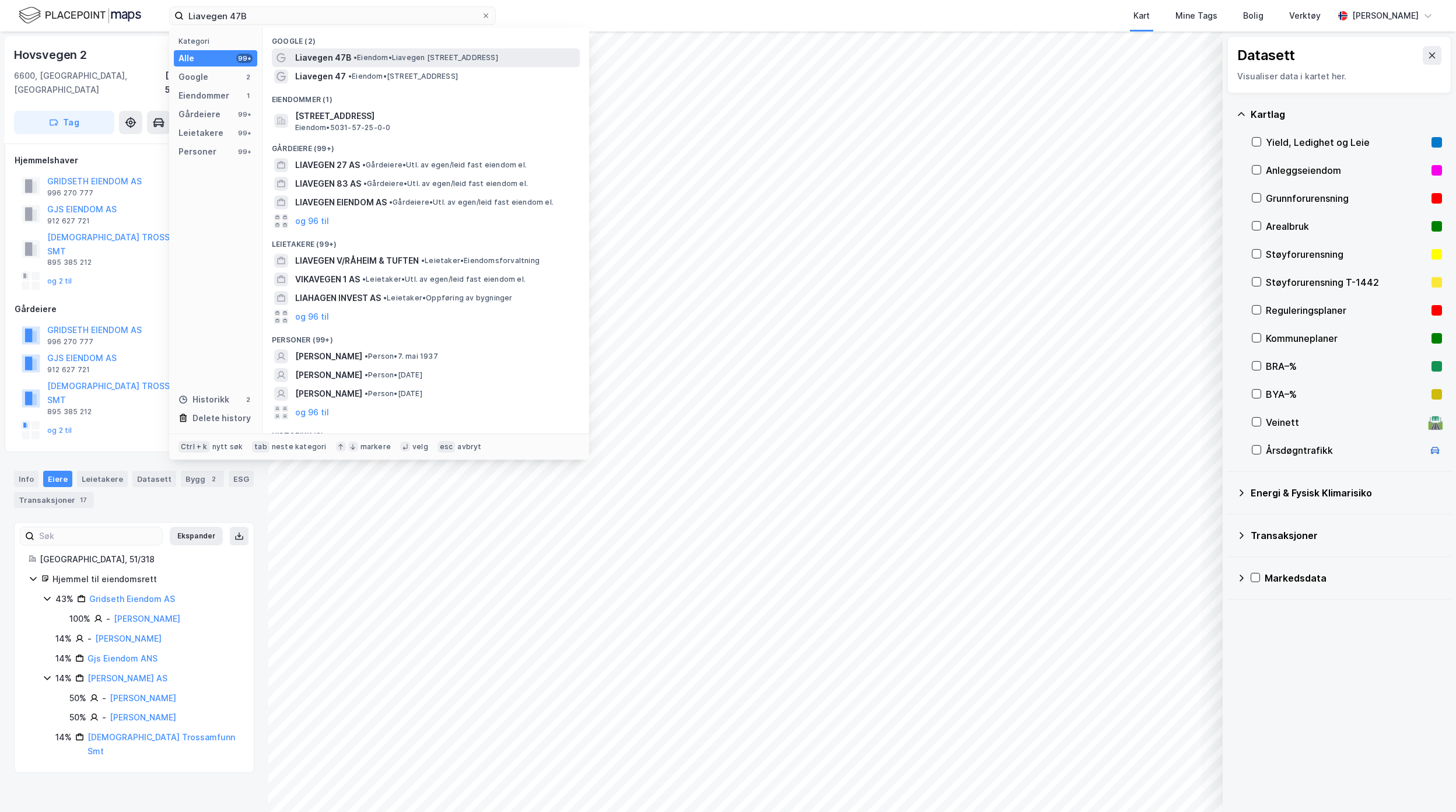
click at [323, 61] on span "Liavegen 47B" at bounding box center [323, 58] width 56 height 14
